Goal: Task Accomplishment & Management: Manage account settings

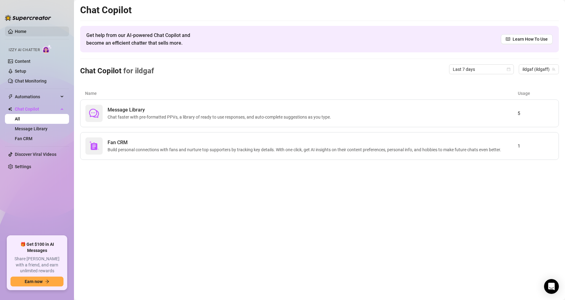
click at [27, 32] on link "Home" at bounding box center [21, 31] width 12 height 5
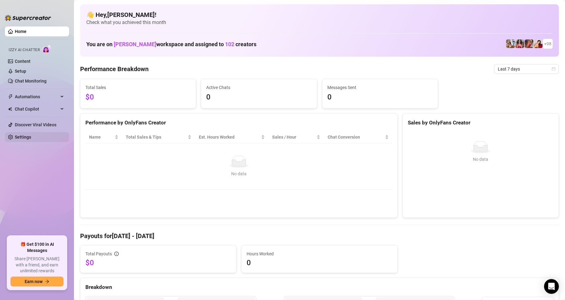
click at [31, 138] on link "Settings" at bounding box center [23, 137] width 16 height 5
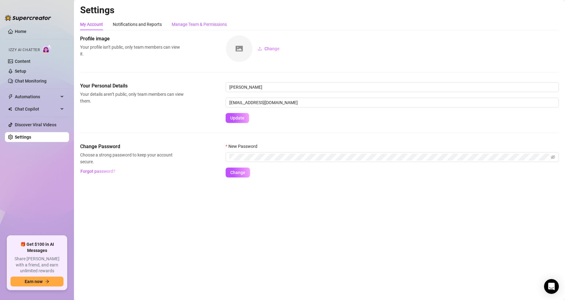
click at [203, 23] on div "Manage Team & Permissions" at bounding box center [199, 24] width 55 height 7
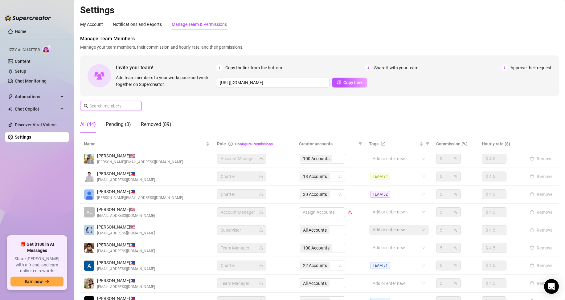
click at [104, 105] on input "text" at bounding box center [111, 106] width 44 height 7
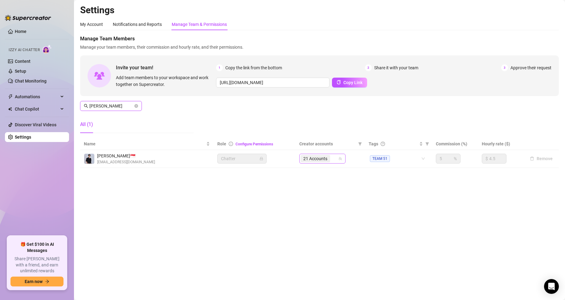
click at [334, 161] on div "21 Accounts" at bounding box center [319, 158] width 37 height 9
type input "[PERSON_NAME]"
click at [334, 158] on div "21 Accounts" at bounding box center [319, 158] width 37 height 9
click at [332, 158] on input "search" at bounding box center [331, 158] width 1 height 7
type input "dra"
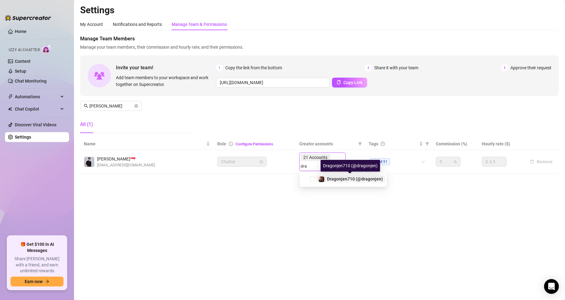
click at [338, 180] on span "Dragonjen710 (@dragonjen)" at bounding box center [355, 179] width 56 height 5
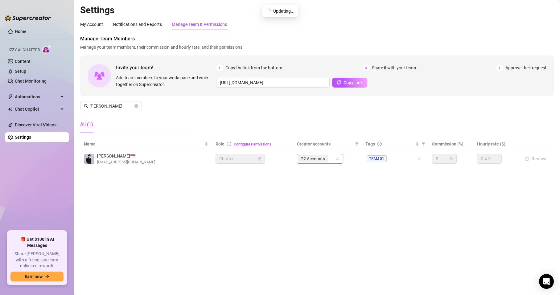
click at [330, 161] on input "search" at bounding box center [329, 158] width 1 height 7
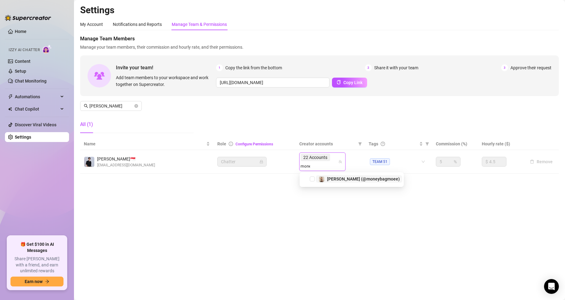
type input "money"
click at [338, 180] on span "[PERSON_NAME] (@moneybagmoee)" at bounding box center [363, 179] width 73 height 5
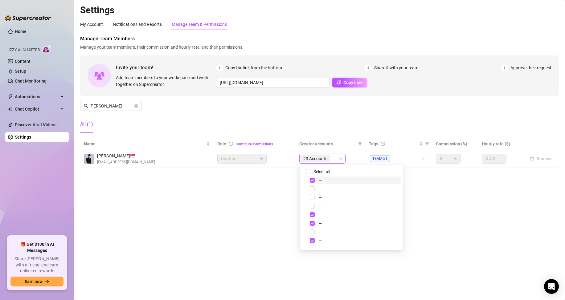
click at [333, 159] on div "23 Accounts" at bounding box center [319, 158] width 37 height 9
click at [333, 159] on input "e" at bounding box center [331, 158] width 1 height 7
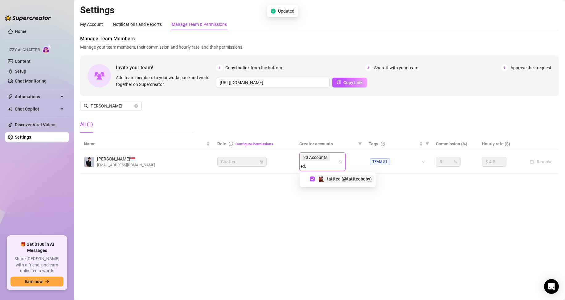
type input "ed"
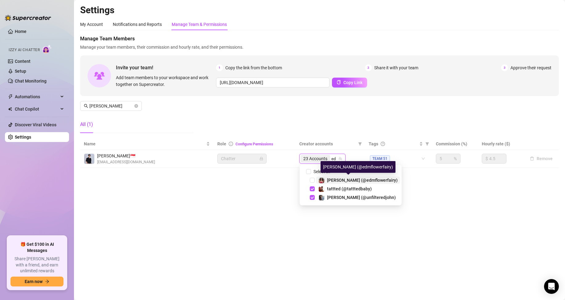
click at [359, 179] on span "[PERSON_NAME] (@edmflowerfairy)" at bounding box center [362, 180] width 71 height 5
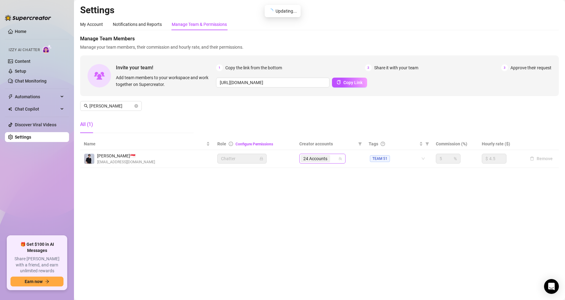
click at [333, 158] on input "search" at bounding box center [331, 158] width 1 height 7
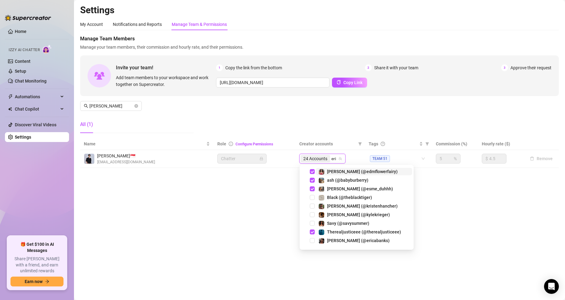
type input "[PERSON_NAME]"
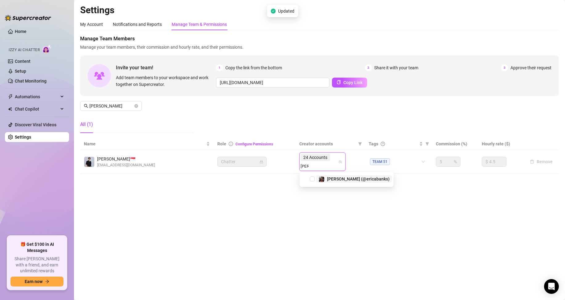
click at [333, 180] on span "[PERSON_NAME] (@ericabanks)" at bounding box center [358, 179] width 63 height 5
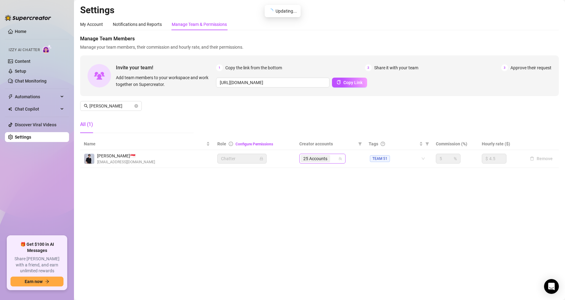
click at [333, 159] on input "search" at bounding box center [331, 158] width 1 height 7
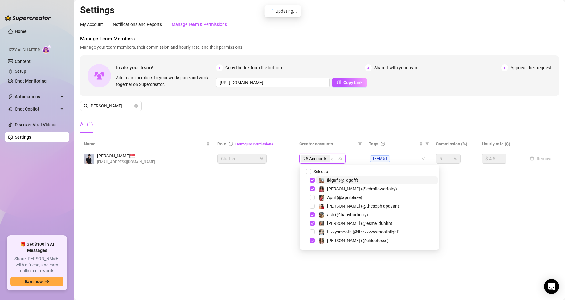
type input "gett"
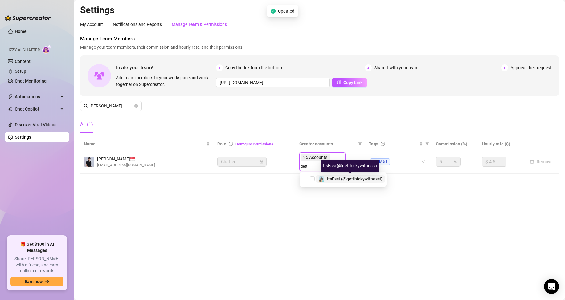
click at [340, 178] on span "ItsEssi (@getthickywithessi)" at bounding box center [354, 179] width 55 height 5
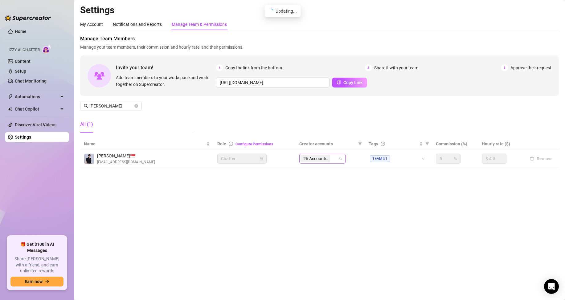
click at [332, 160] on input "search" at bounding box center [331, 158] width 1 height 7
type input "[PERSON_NAME]"
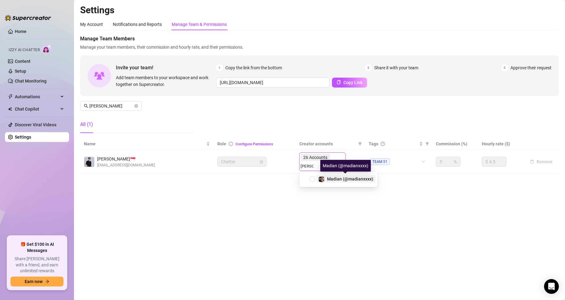
click at [355, 180] on span "Madian (@madianxxxx)" at bounding box center [350, 179] width 46 height 5
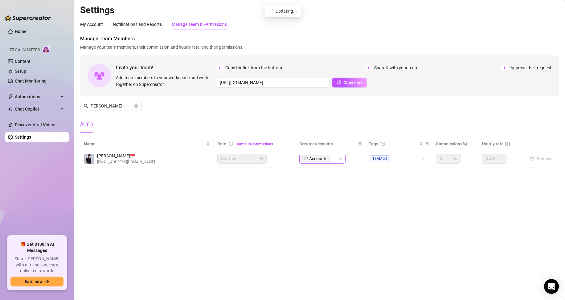
click at [333, 159] on input "search" at bounding box center [331, 158] width 1 height 7
type input "slice"
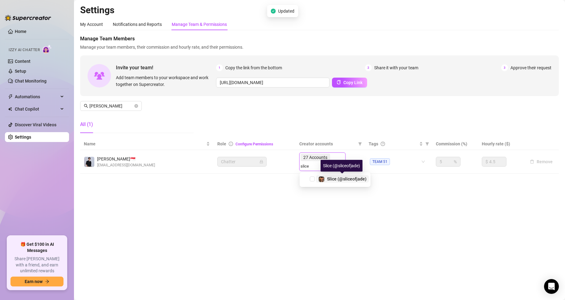
click at [340, 180] on span "Slice (@sliceofjade)" at bounding box center [346, 179] width 39 height 5
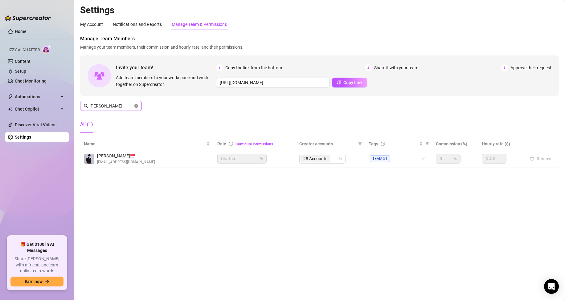
click at [137, 106] on icon "close-circle" at bounding box center [136, 106] width 4 height 4
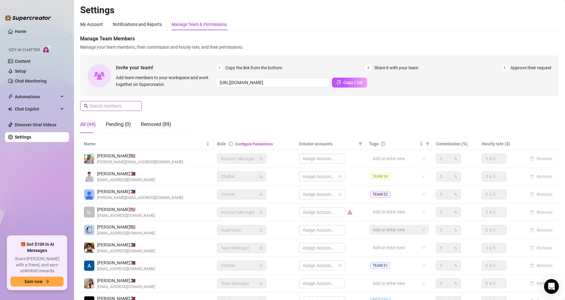
click at [127, 106] on input "text" at bounding box center [111, 106] width 44 height 7
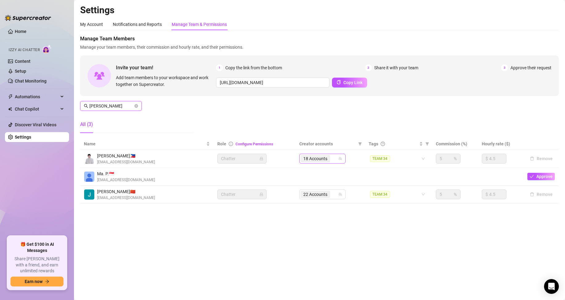
click at [334, 159] on div "18 Accounts" at bounding box center [319, 158] width 37 height 9
type input "[PERSON_NAME]"
click at [333, 159] on input "search" at bounding box center [331, 158] width 1 height 7
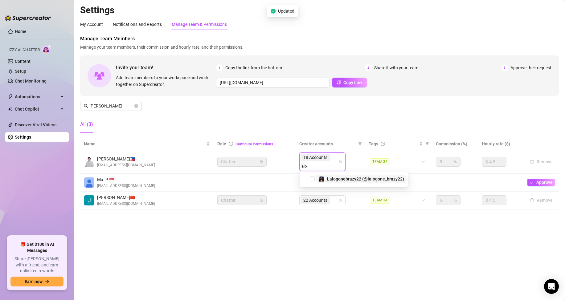
type input "lalog"
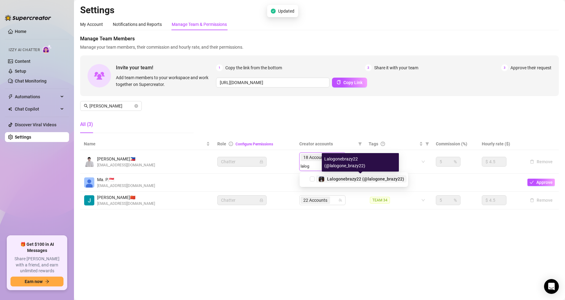
click at [334, 182] on div "Lalogonebrazy22 (@lalogone_brazy22)" at bounding box center [365, 178] width 77 height 7
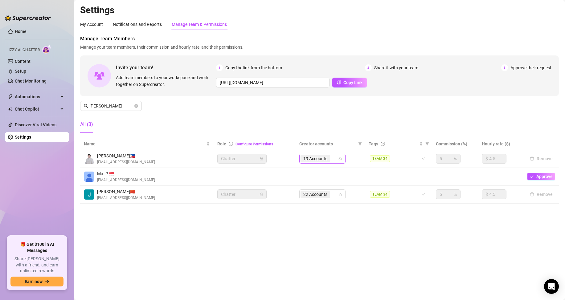
click at [333, 158] on div "19 Accounts" at bounding box center [319, 158] width 37 height 9
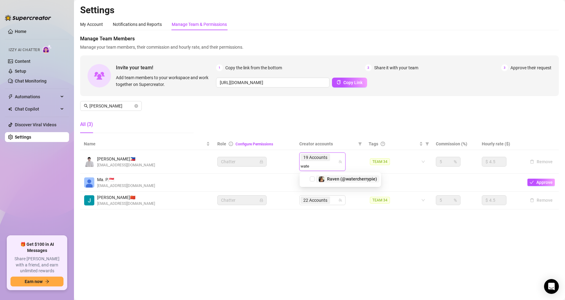
type input "water"
click at [348, 177] on span "Raven (@watercherrypie)" at bounding box center [352, 179] width 50 height 5
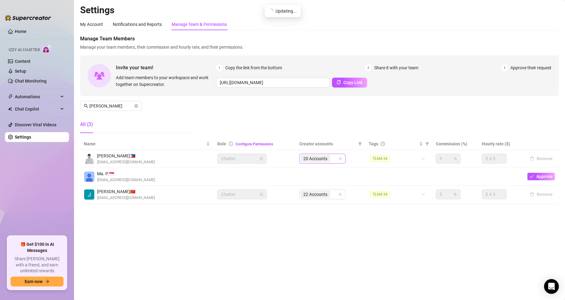
click at [334, 158] on div "20 Accounts" at bounding box center [319, 158] width 37 height 9
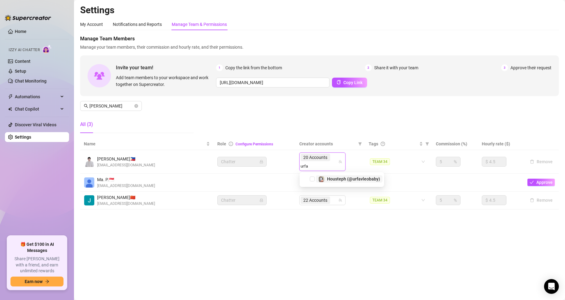
type input "urfav"
click at [335, 182] on div "Housteph (@urfavleobaby)" at bounding box center [353, 178] width 53 height 7
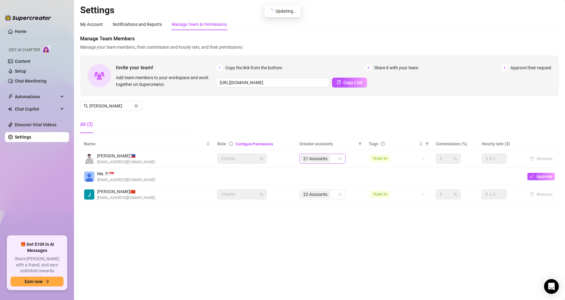
click at [333, 160] on div "21 Accounts" at bounding box center [319, 158] width 37 height 9
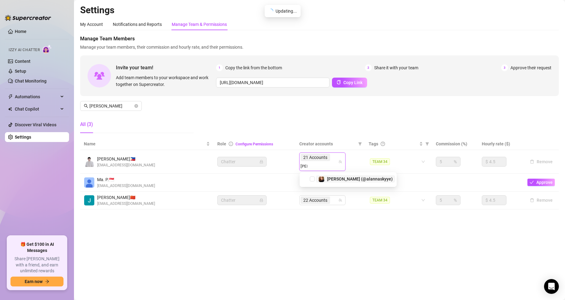
type input "alann"
drag, startPoint x: 347, startPoint y: 181, endPoint x: 340, endPoint y: 258, distance: 77.7
click at [347, 181] on span "[PERSON_NAME] (@alannaskyye)" at bounding box center [360, 179] width 66 height 5
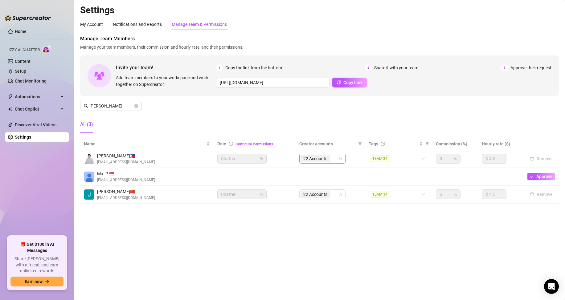
click at [333, 160] on input "search" at bounding box center [331, 158] width 1 height 7
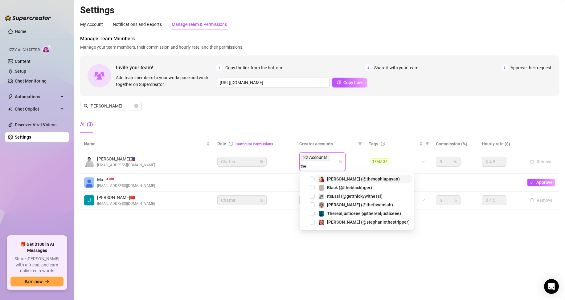
type input "theb"
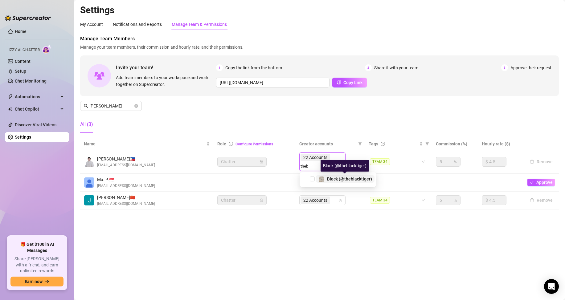
click at [335, 182] on div "Black (@theblacktiger)" at bounding box center [349, 178] width 45 height 7
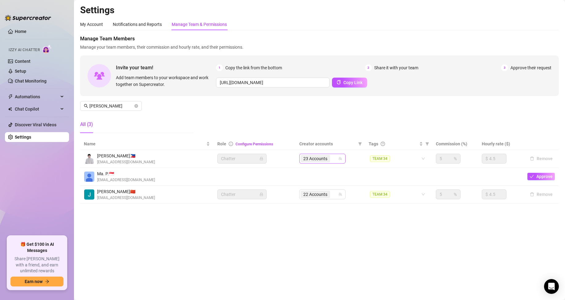
click at [333, 160] on div "23 Accounts" at bounding box center [319, 158] width 37 height 9
type input "rub"
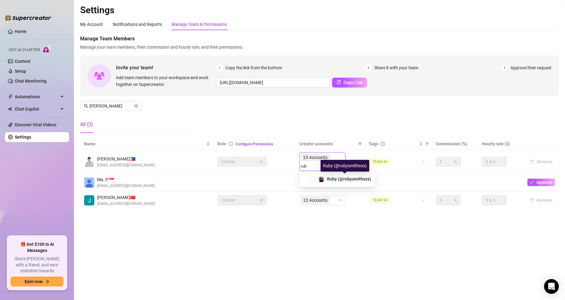
drag, startPoint x: 326, startPoint y: 176, endPoint x: 247, endPoint y: 204, distance: 84.4
click at [327, 176] on div "Ruby (@rubysmithxxx)" at bounding box center [344, 178] width 53 height 7
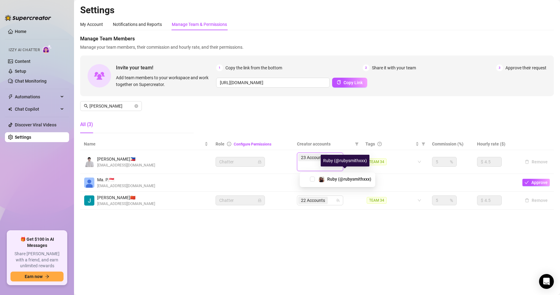
click at [333, 113] on div "Manage Team Members Manage your team members, their commission and hourly rate,…" at bounding box center [317, 86] width 474 height 103
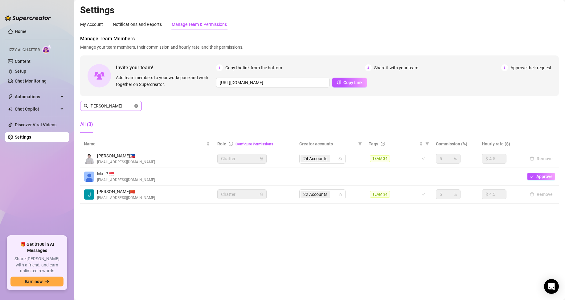
click at [135, 107] on icon "close-circle" at bounding box center [136, 106] width 4 height 4
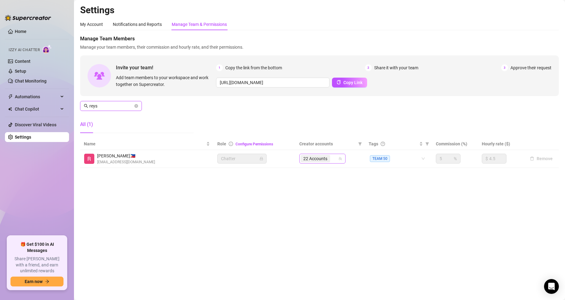
type input "reys"
click at [333, 160] on input "search" at bounding box center [331, 158] width 1 height 7
click at [333, 161] on input "search" at bounding box center [331, 158] width 1 height 7
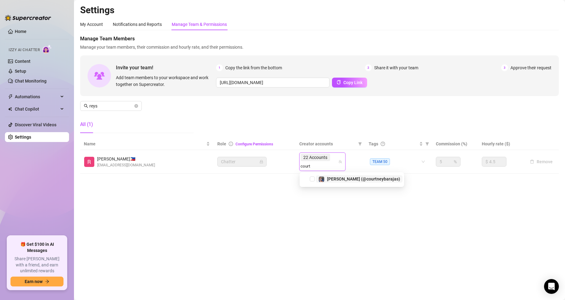
type input "courtn"
click at [340, 181] on span "[PERSON_NAME] (@courtneybarajas)" at bounding box center [363, 179] width 73 height 5
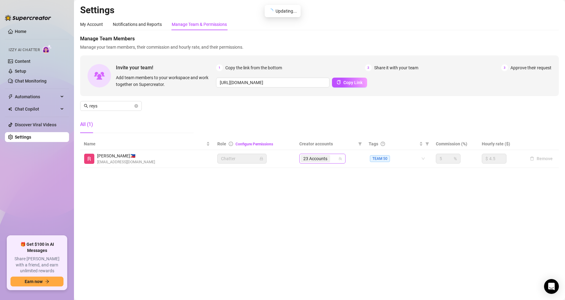
click at [334, 161] on div "23 Accounts" at bounding box center [319, 158] width 37 height 9
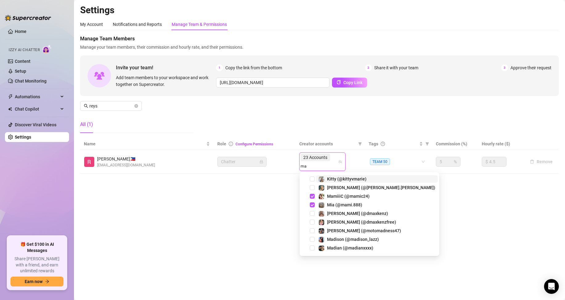
type input "mad"
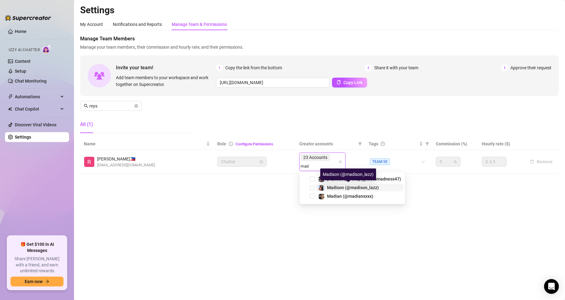
click at [363, 188] on span "Madison (@madison_lazz)" at bounding box center [353, 187] width 52 height 5
click at [333, 159] on div "23 Accounts mad" at bounding box center [319, 161] width 37 height 17
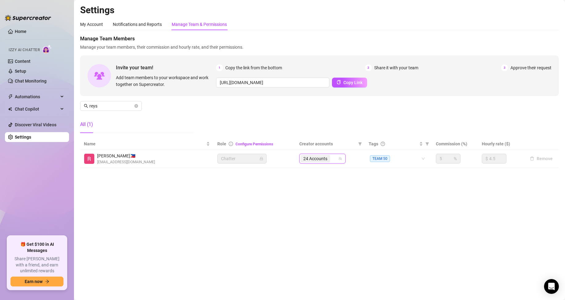
click at [333, 159] on input "search" at bounding box center [331, 158] width 1 height 7
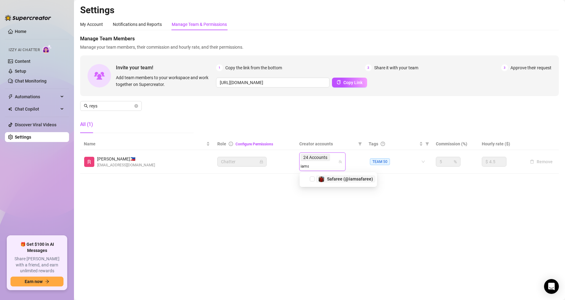
type input "iamsa"
click at [343, 179] on span "Safaree (@iamsafaree)" at bounding box center [350, 179] width 46 height 5
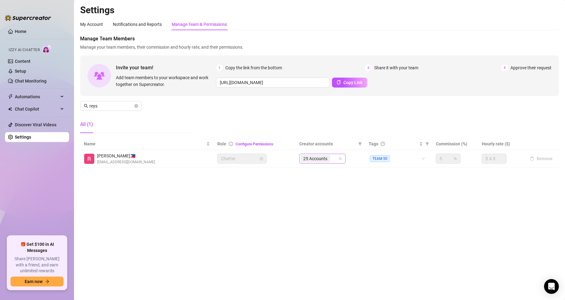
click at [332, 159] on input "search" at bounding box center [331, 158] width 1 height 7
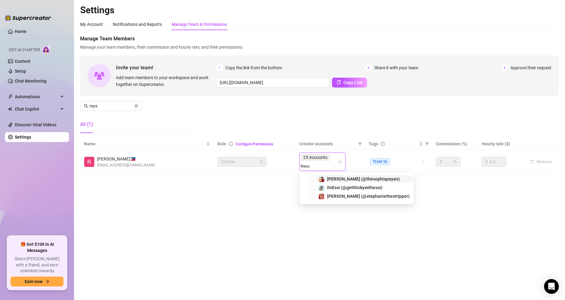
type input "thesop"
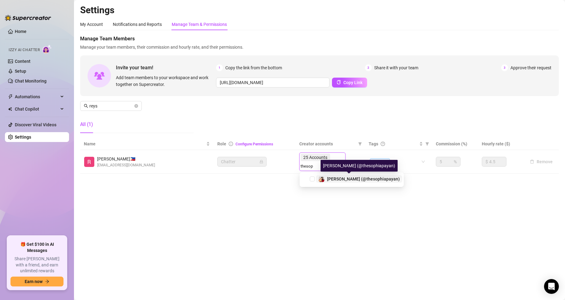
click at [353, 181] on span "[PERSON_NAME] (@thesophiapayan)" at bounding box center [363, 179] width 73 height 5
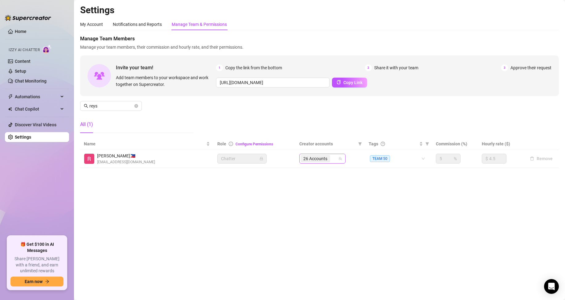
click at [332, 158] on input "search" at bounding box center [331, 158] width 1 height 7
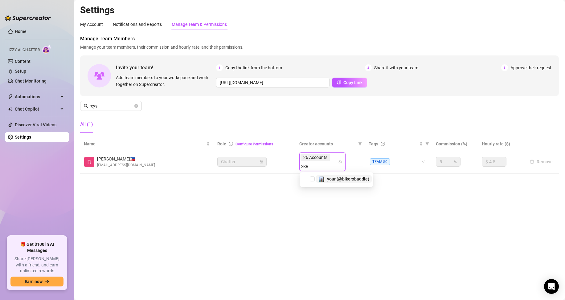
type input "biker"
click at [352, 178] on span "your (@bikerxbaddie)" at bounding box center [348, 179] width 42 height 5
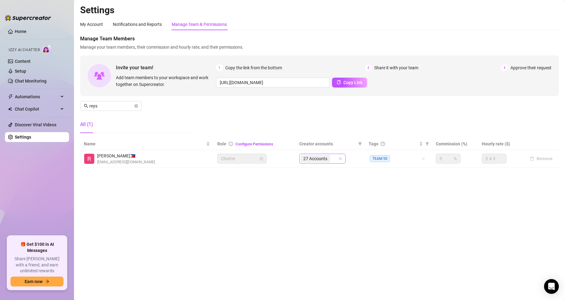
click at [333, 159] on div "27 Accounts" at bounding box center [319, 158] width 37 height 9
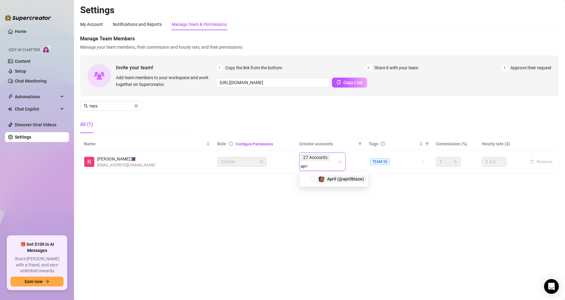
type input "april"
click at [354, 180] on span "April (@aprilblaze)" at bounding box center [345, 179] width 37 height 5
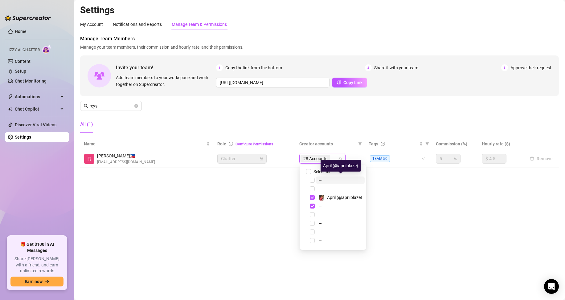
click at [234, 242] on main "Settings My Account Notifications and Reports Manage Team & Permissions Profile…" at bounding box center [319, 150] width 491 height 300
